Goal: Information Seeking & Learning: Learn about a topic

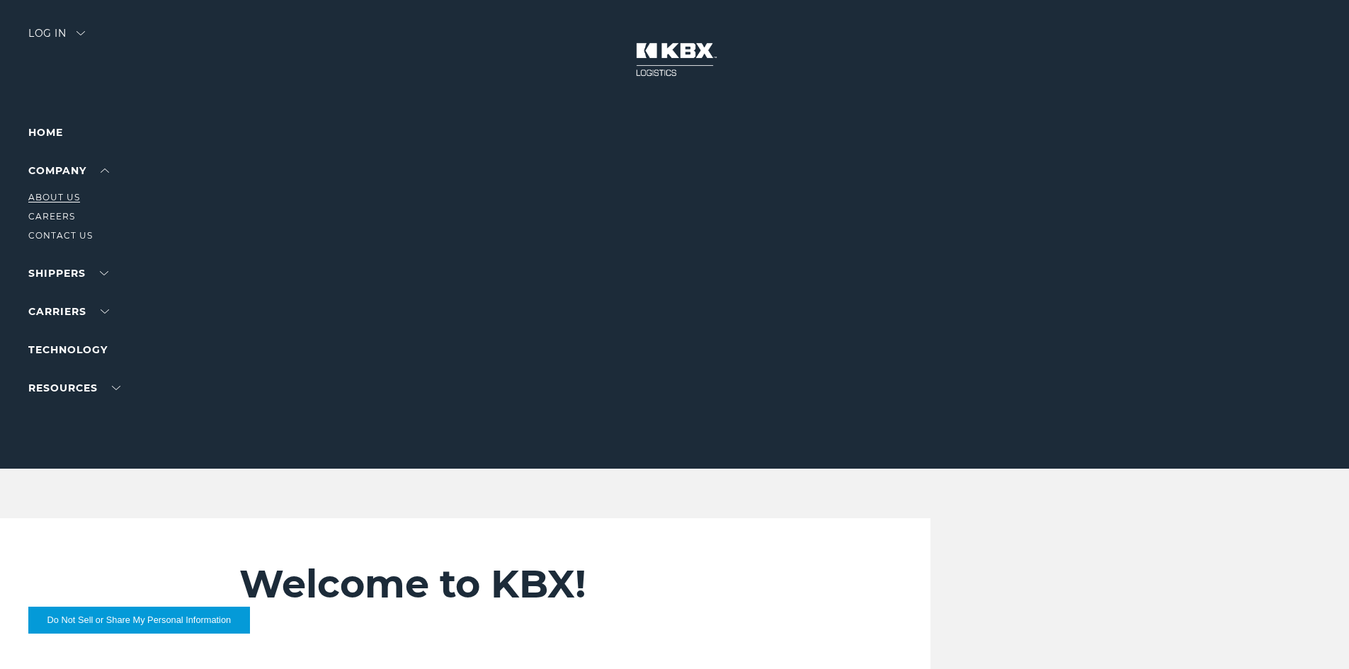
click at [69, 193] on link "About Us" at bounding box center [54, 197] width 52 height 11
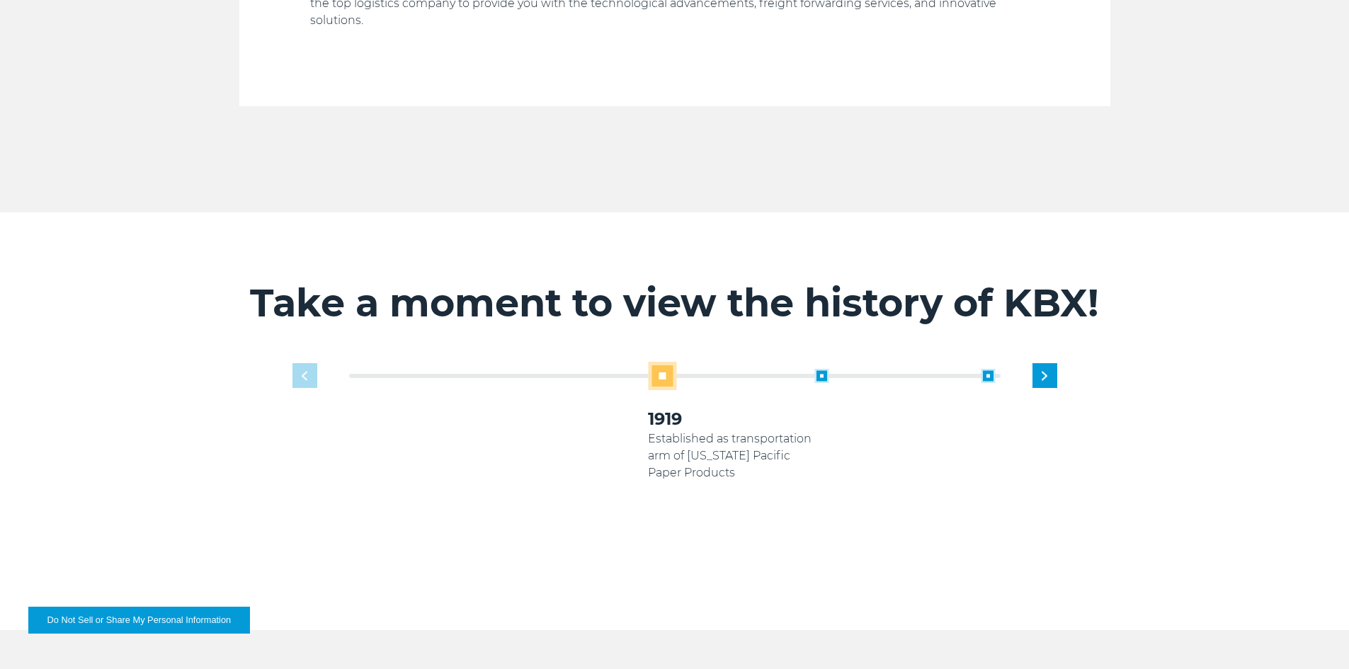
scroll to position [779, 0]
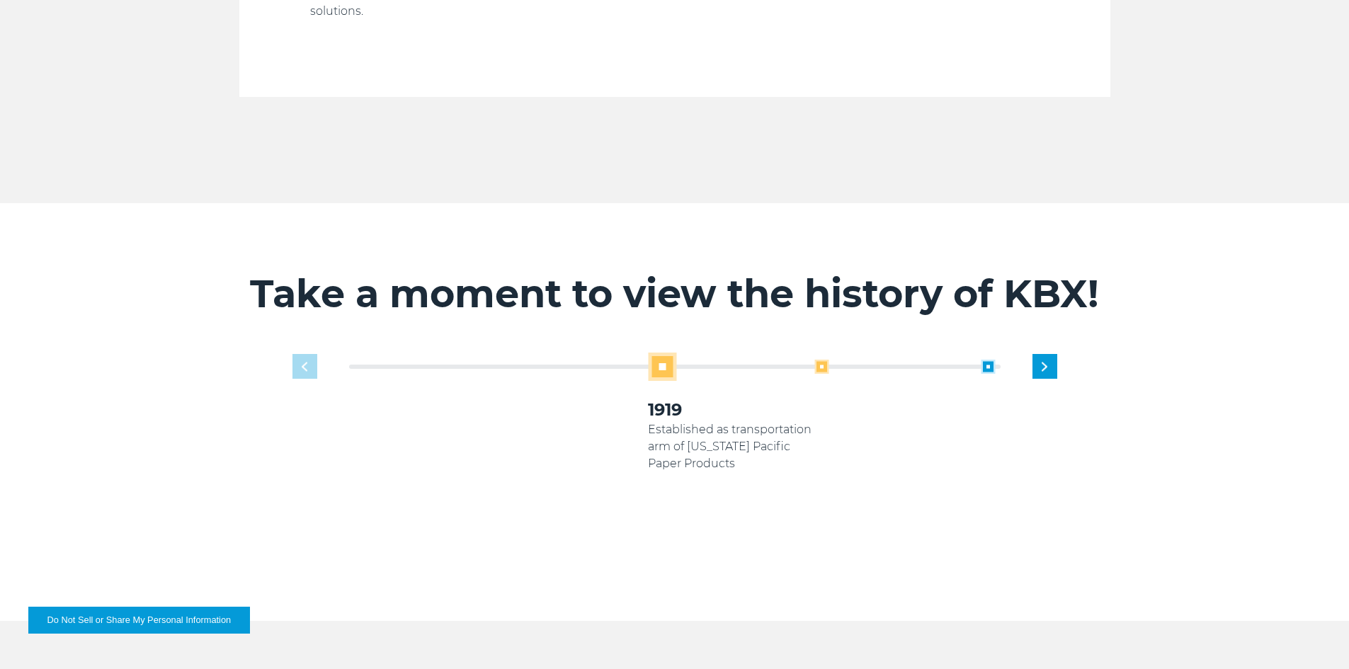
click at [823, 360] on span at bounding box center [821, 367] width 14 height 14
click at [822, 360] on span at bounding box center [821, 367] width 14 height 14
click at [823, 360] on span at bounding box center [821, 367] width 14 height 14
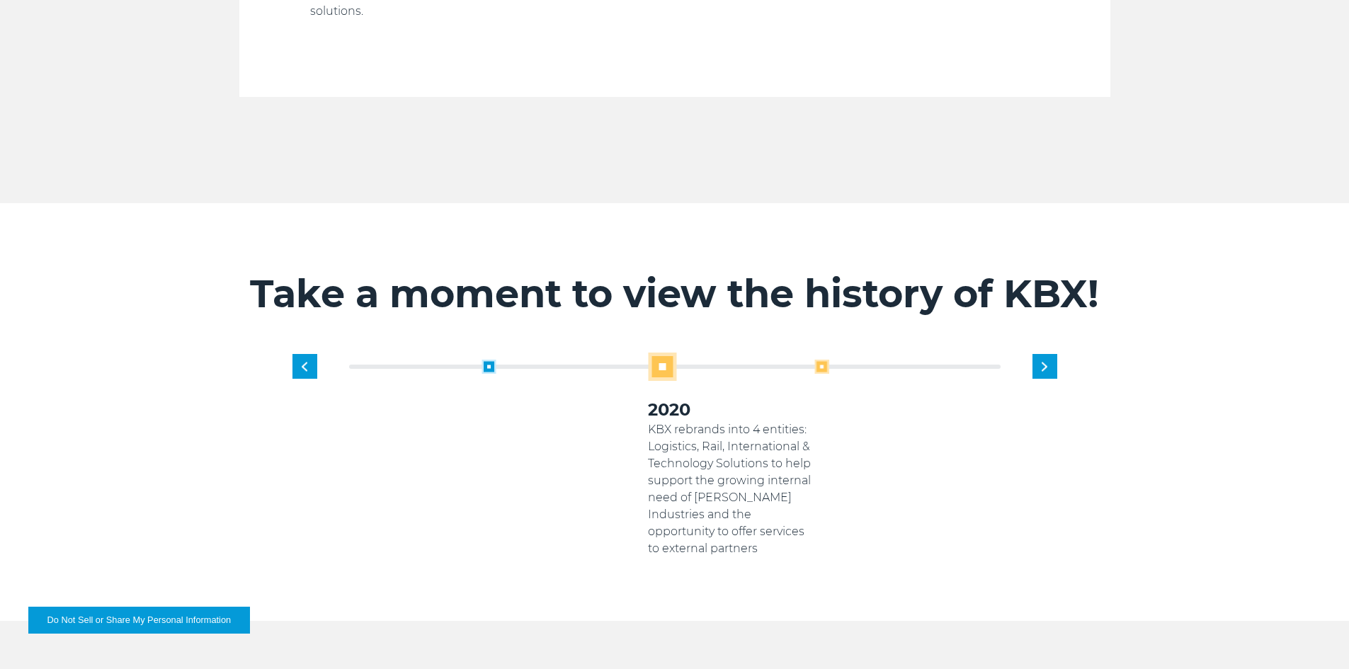
click at [823, 360] on span at bounding box center [821, 367] width 14 height 14
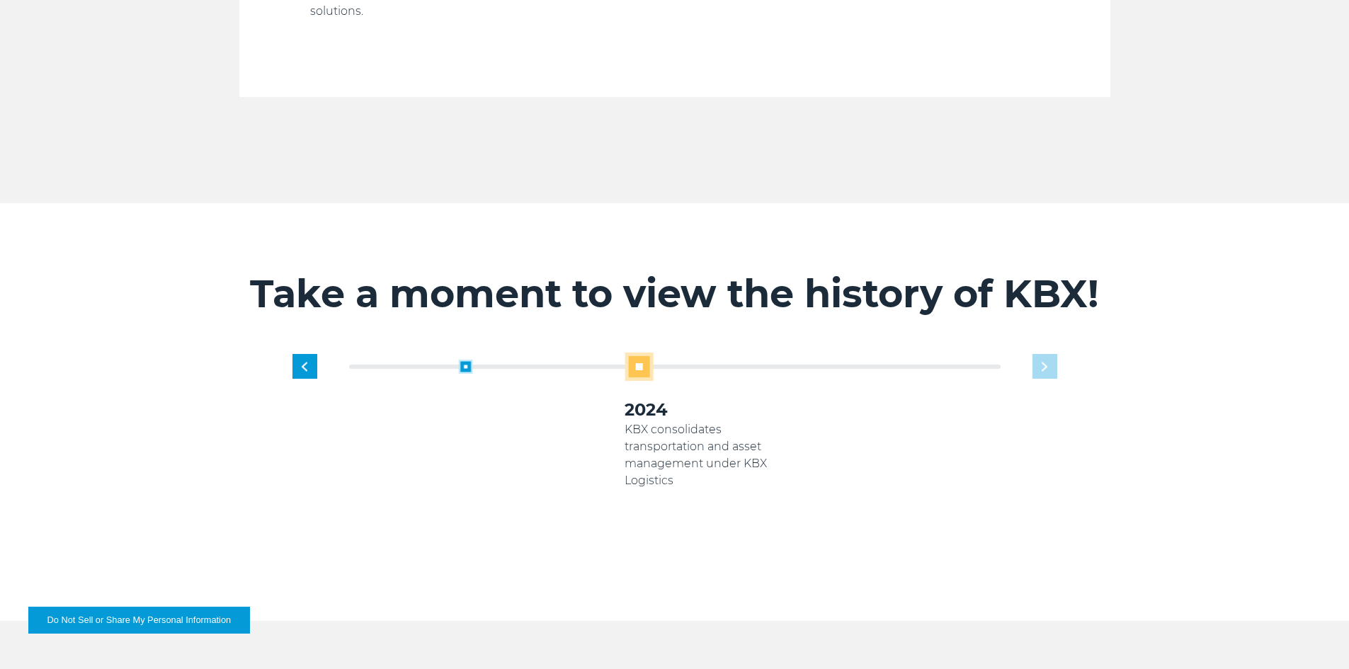
drag, startPoint x: 702, startPoint y: 462, endPoint x: 656, endPoint y: 429, distance: 56.2
click at [656, 429] on p "KBX consolidates transportation and asset management under KBX Logistics" at bounding box center [707, 455] width 166 height 68
click at [1046, 353] on div "1919 Established as transportation arm of Georgia Pacific Paper Products 2005 2…" at bounding box center [674, 466] width 779 height 226
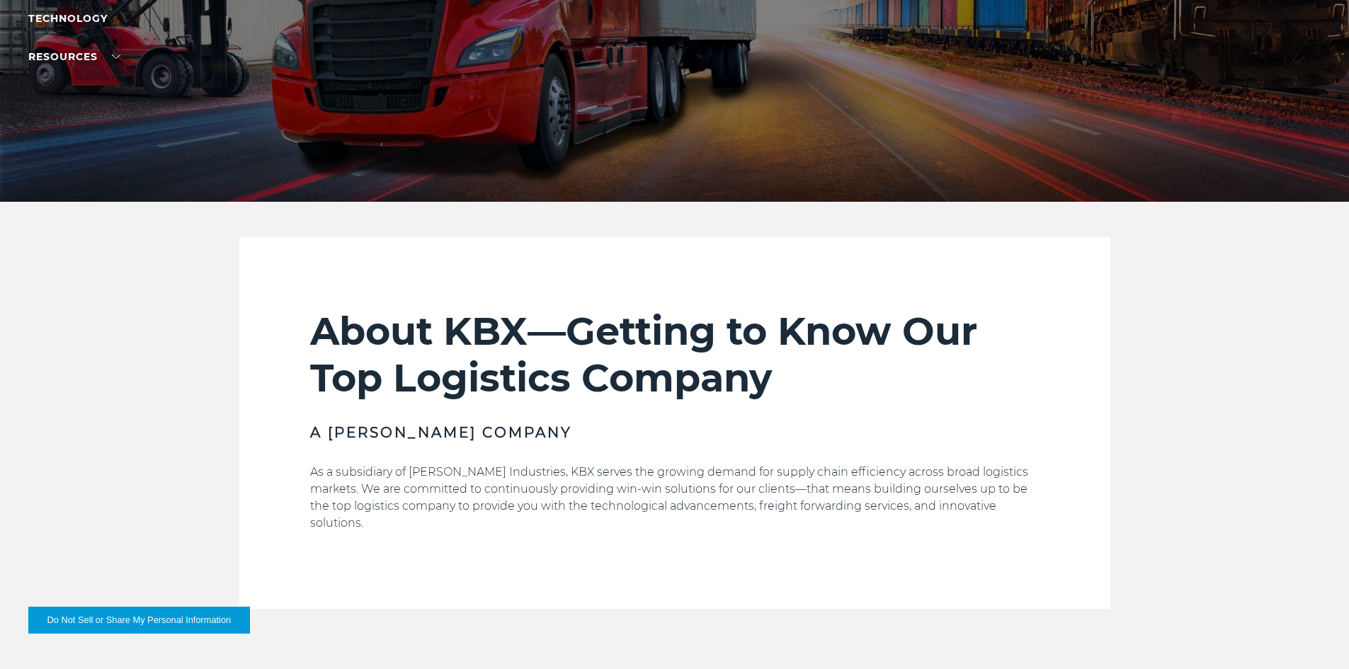
scroll to position [0, 0]
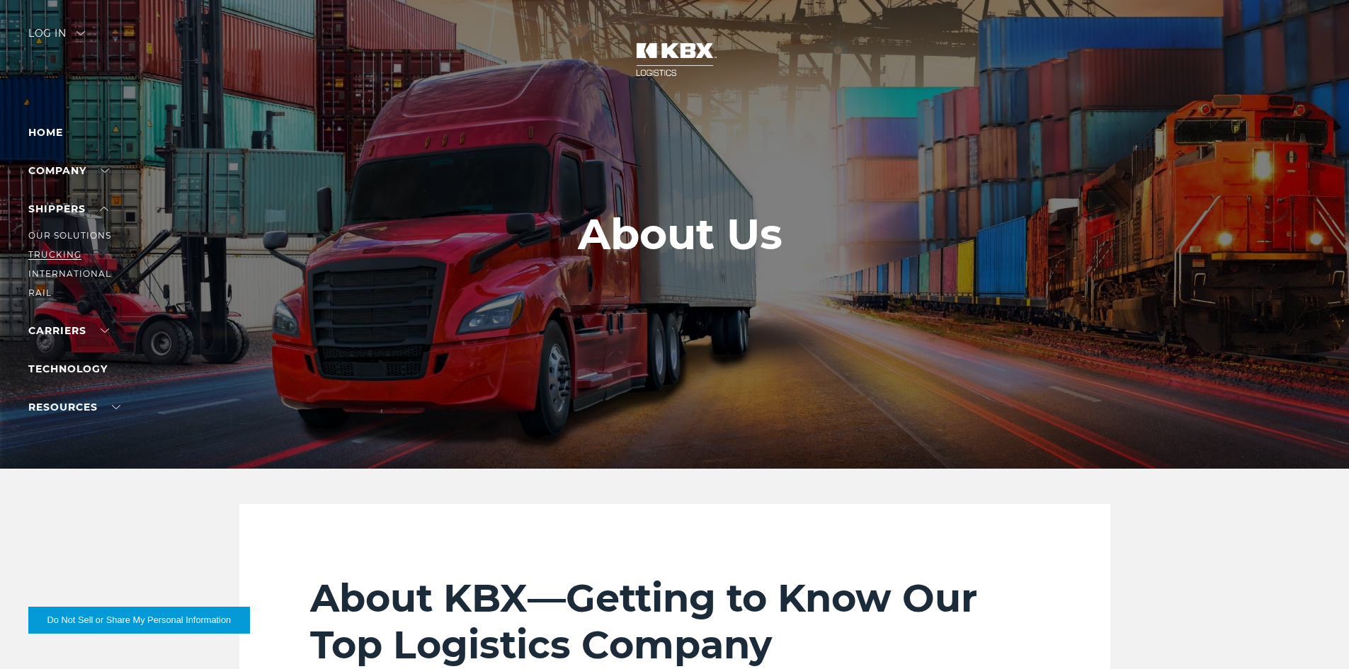
click at [67, 253] on link "Trucking" at bounding box center [54, 254] width 53 height 11
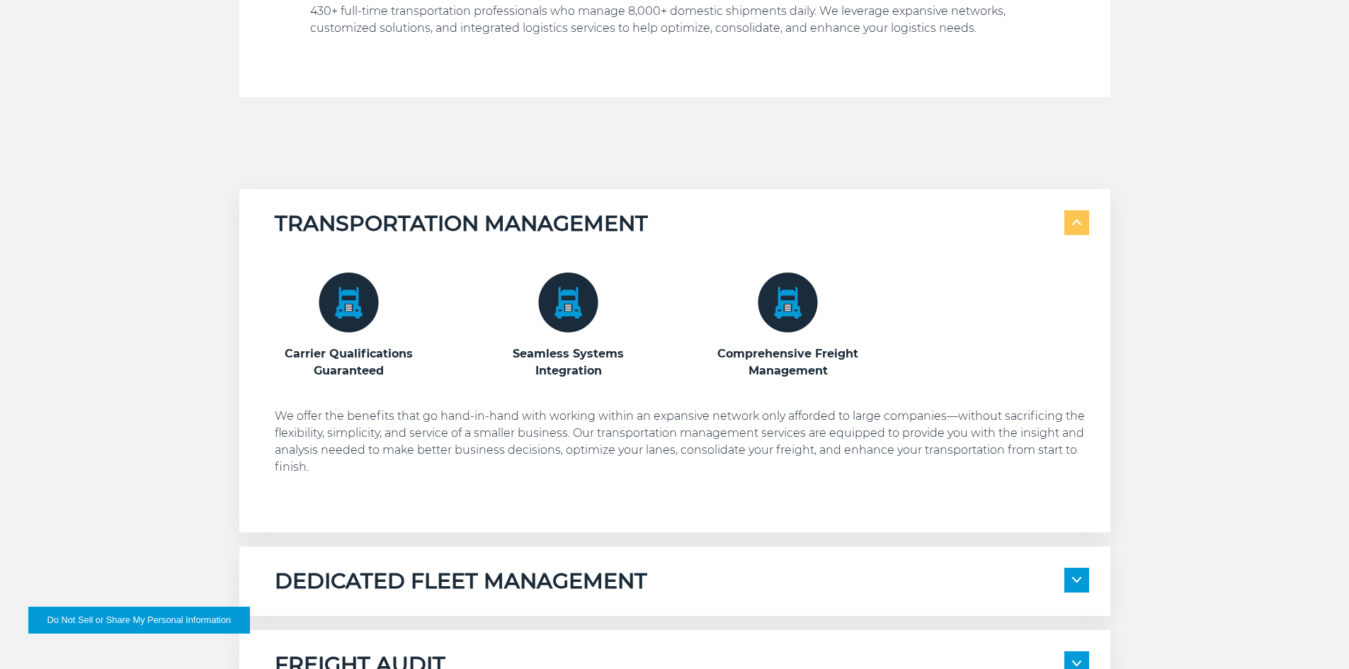
scroll to position [920, 0]
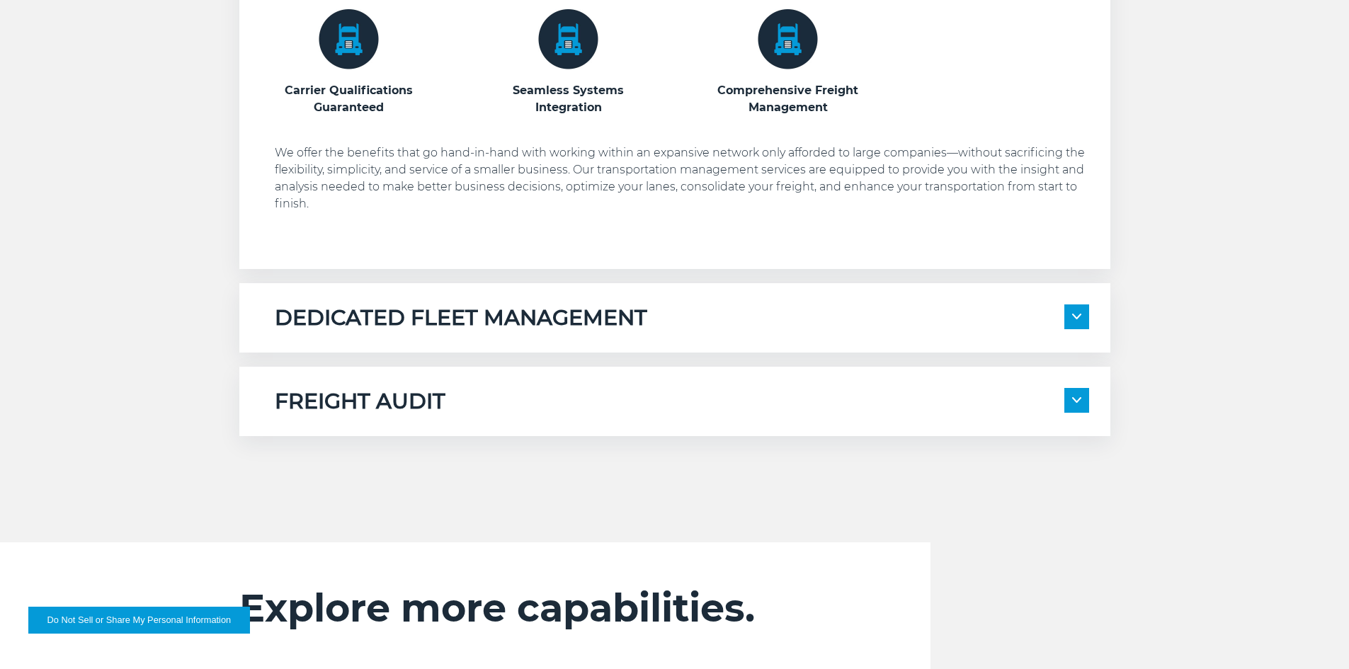
click at [1079, 308] on span at bounding box center [1076, 316] width 25 height 25
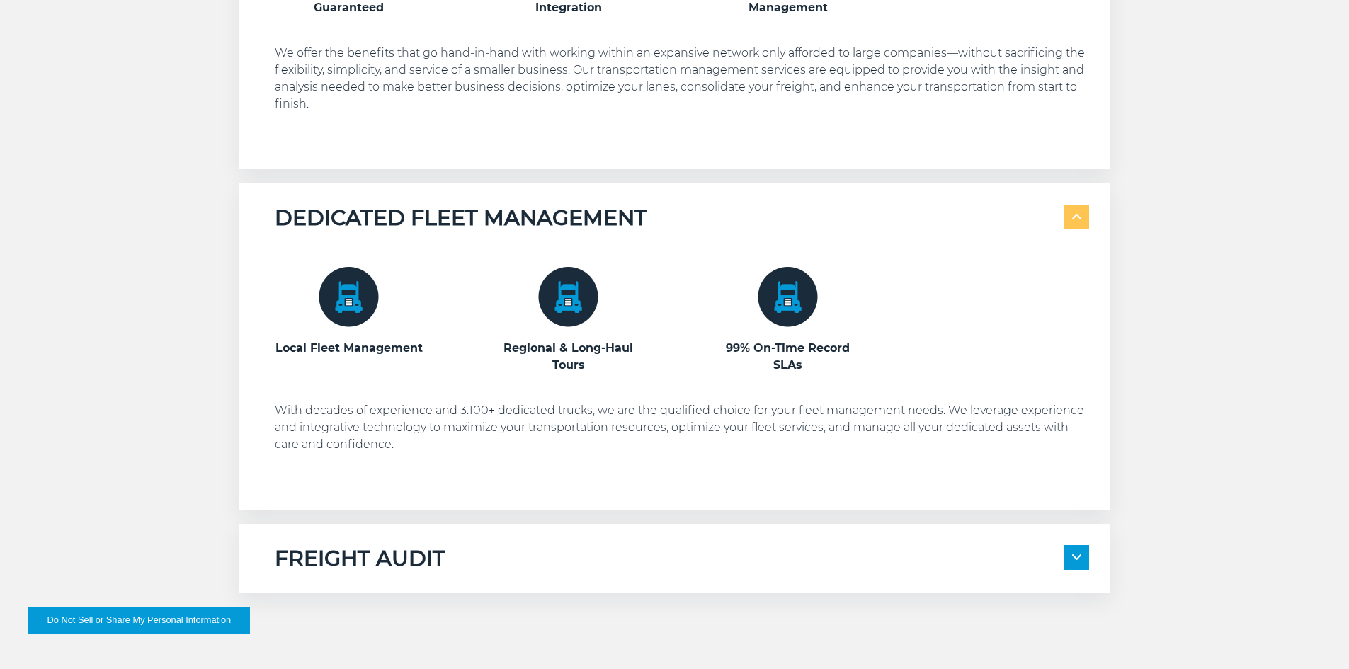
scroll to position [1203, 0]
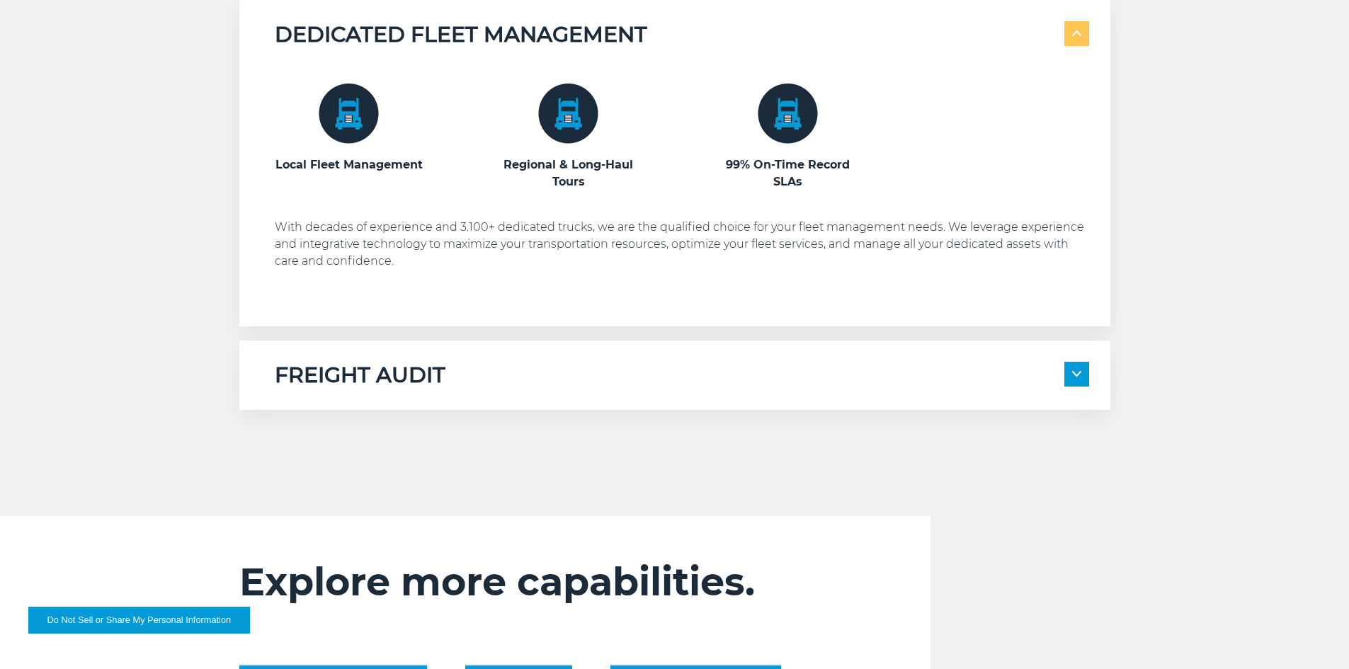
click at [1080, 378] on span at bounding box center [1076, 374] width 25 height 25
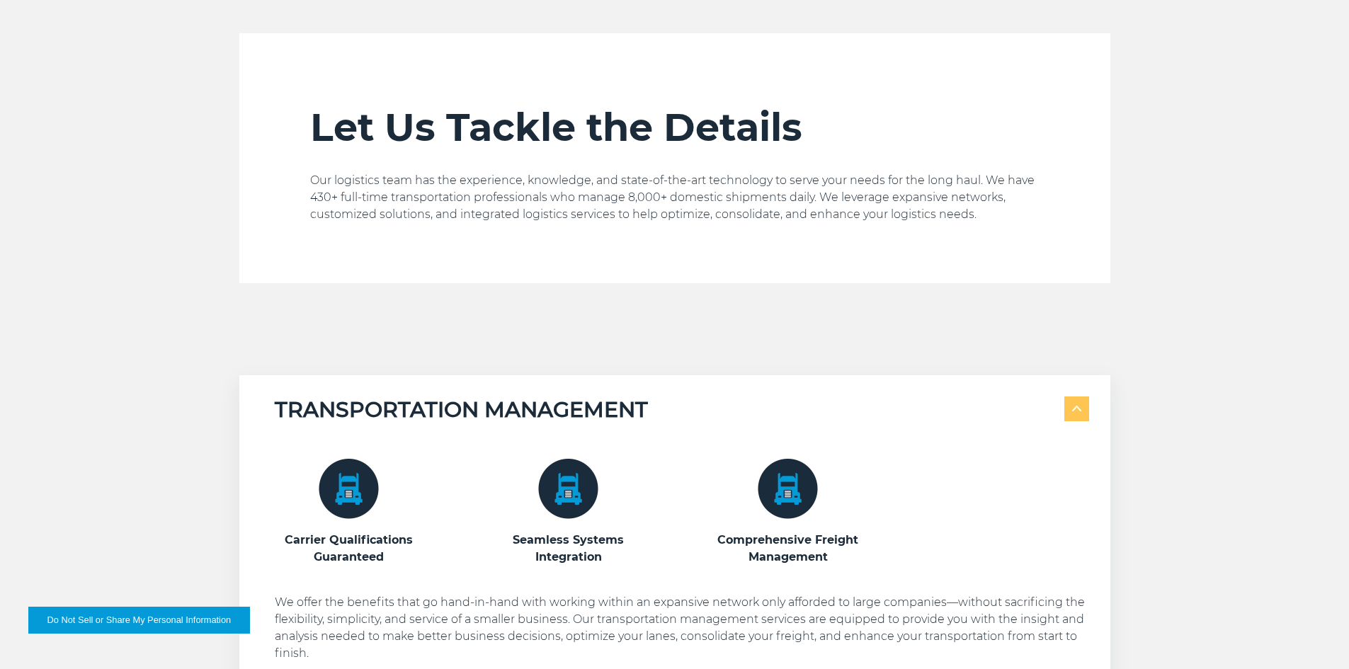
scroll to position [0, 0]
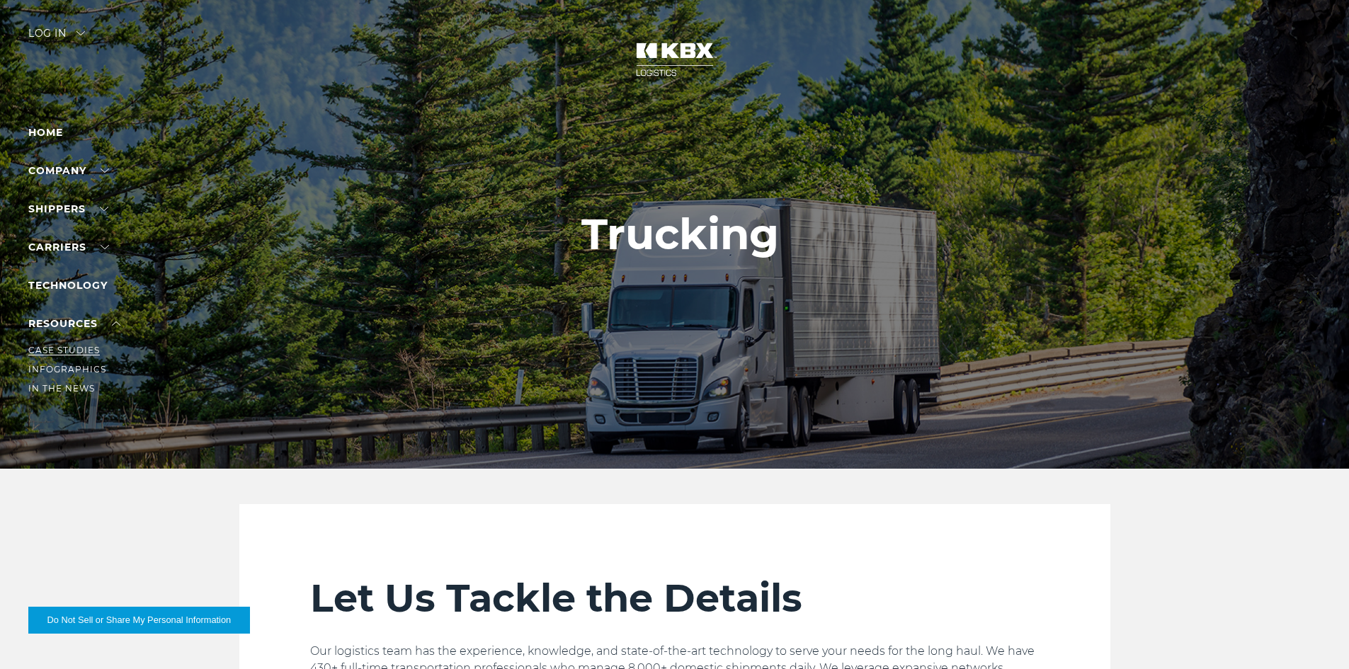
click at [69, 348] on link "Case Studies" at bounding box center [63, 350] width 71 height 11
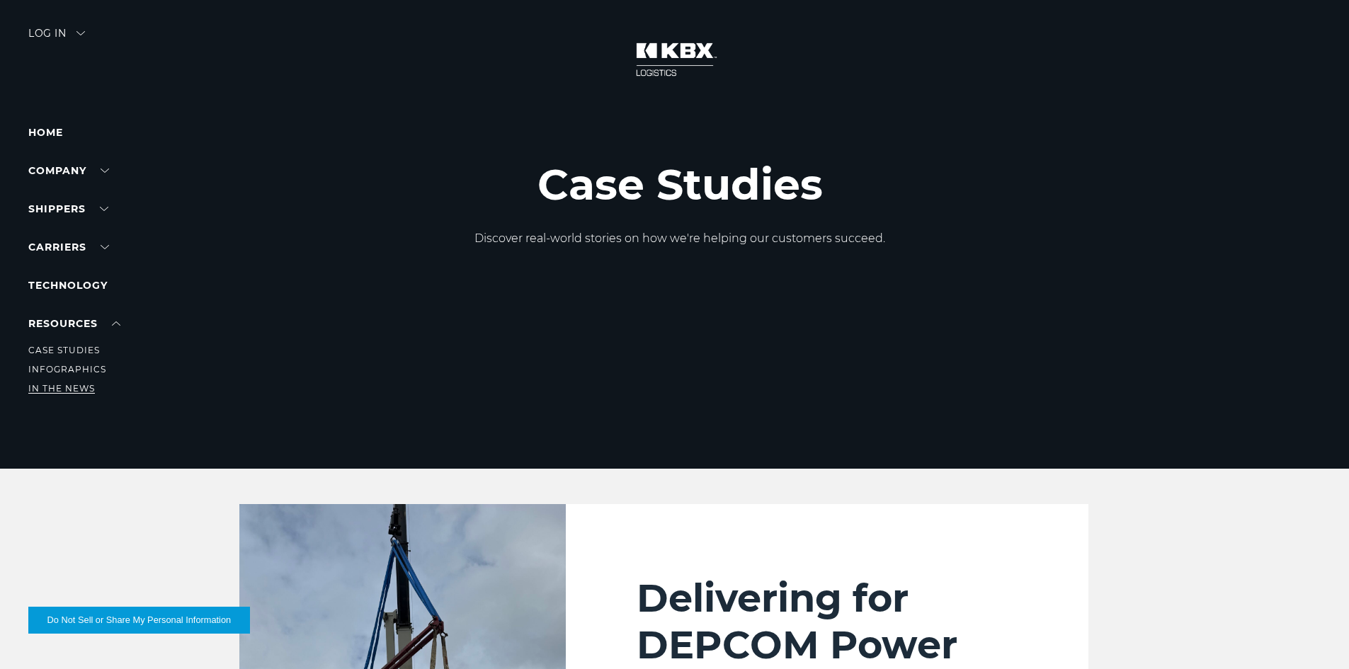
click at [57, 384] on link "In The News" at bounding box center [61, 388] width 67 height 11
